Goal: Transaction & Acquisition: Purchase product/service

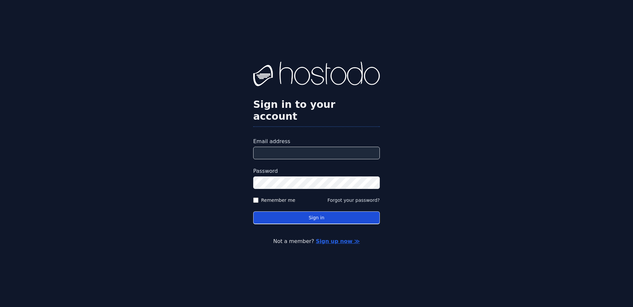
type input "**********"
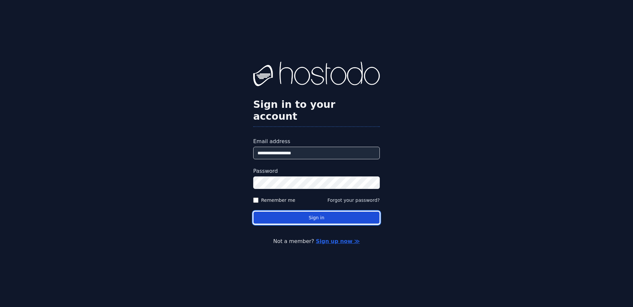
click at [307, 212] on button "Sign in" at bounding box center [316, 217] width 127 height 13
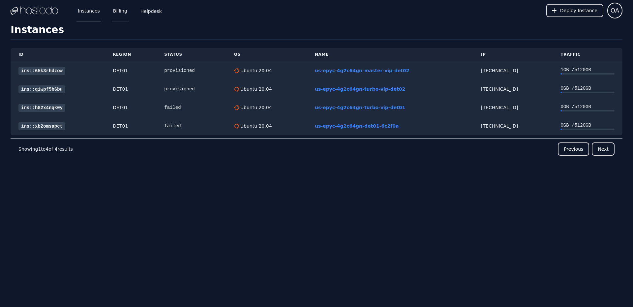
click at [121, 15] on link "Billing" at bounding box center [120, 11] width 17 height 22
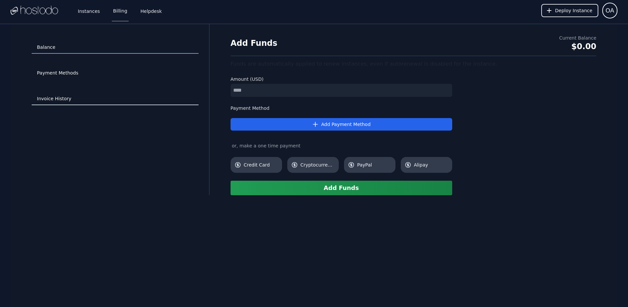
click at [54, 97] on link "Invoice History" at bounding box center [115, 99] width 167 height 13
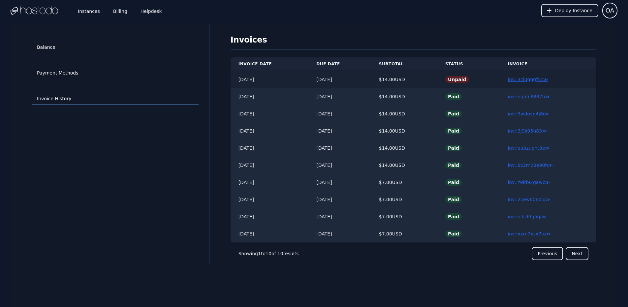
click at [523, 80] on link "inv::3cl0gggf5c ≫" at bounding box center [528, 79] width 40 height 5
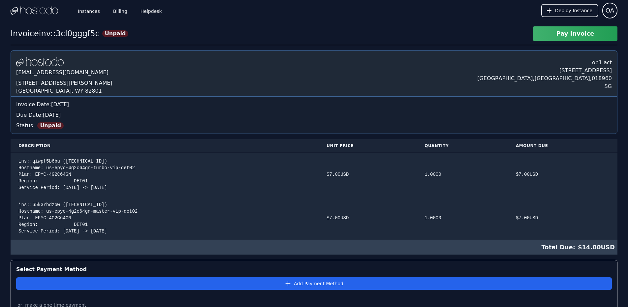
click at [559, 36] on button "Pay Invoice" at bounding box center [575, 33] width 84 height 15
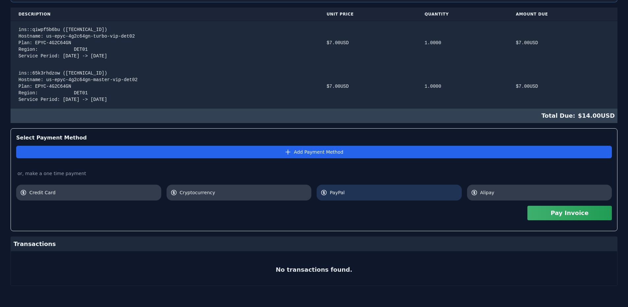
click at [349, 192] on span "PayPal" at bounding box center [394, 192] width 128 height 7
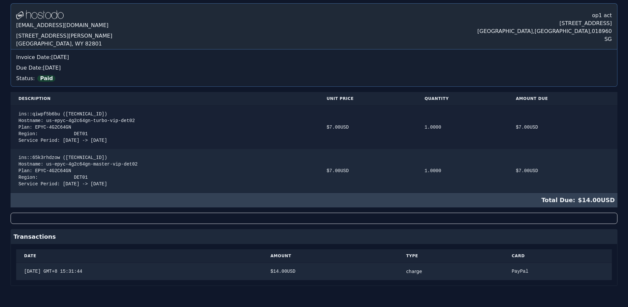
scroll to position [0, 0]
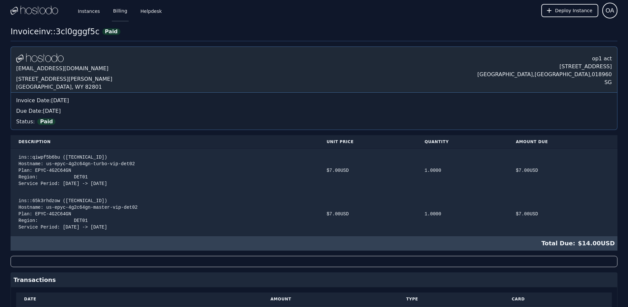
click at [116, 11] on link "Billing" at bounding box center [120, 11] width 17 height 22
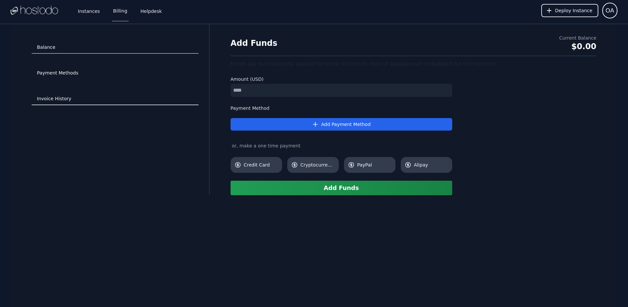
click at [58, 99] on link "Invoice History" at bounding box center [115, 99] width 167 height 13
